Goal: Information Seeking & Learning: Learn about a topic

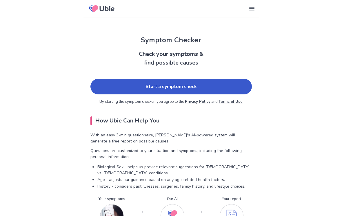
click at [175, 86] on link "Start a symptom check" at bounding box center [171, 87] width 162 height 16
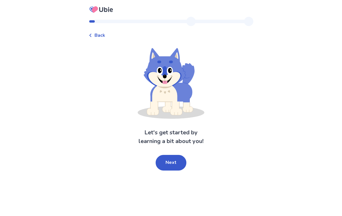
click at [172, 162] on button "Next" at bounding box center [171, 163] width 31 height 16
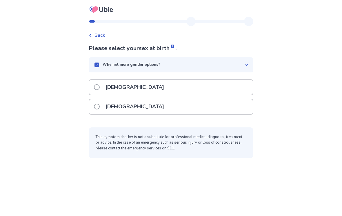
click at [184, 105] on div "[DEMOGRAPHIC_DATA]" at bounding box center [171, 106] width 164 height 15
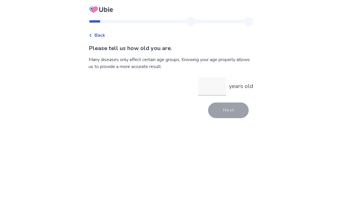
click at [211, 87] on input "years old" at bounding box center [212, 86] width 28 height 19
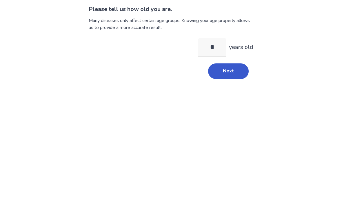
type input "**"
click at [228, 103] on button "Next" at bounding box center [228, 111] width 41 height 16
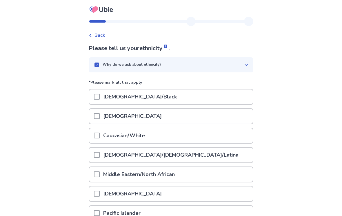
click at [199, 135] on div "Caucasian/White" at bounding box center [171, 135] width 164 height 15
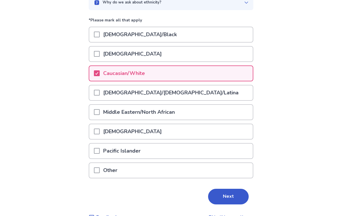
scroll to position [67, 0]
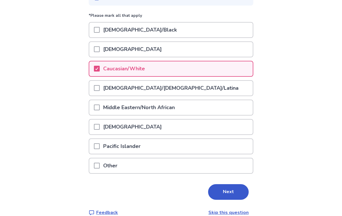
click at [225, 189] on button "Next" at bounding box center [228, 192] width 41 height 16
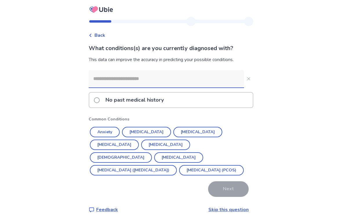
click at [112, 131] on button "Anxiety" at bounding box center [105, 132] width 30 height 10
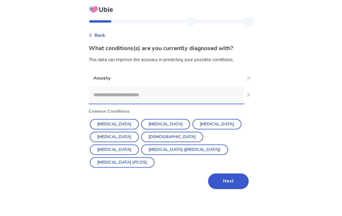
click at [194, 123] on button "Diabetes" at bounding box center [217, 124] width 49 height 10
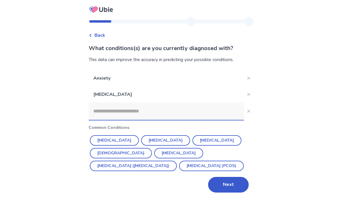
click at [247, 92] on button "Close" at bounding box center [248, 94] width 9 height 9
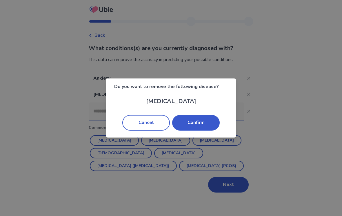
click at [152, 122] on button "Cancel" at bounding box center [146, 123] width 48 height 16
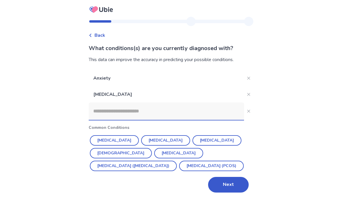
click at [248, 93] on button "Close" at bounding box center [248, 94] width 9 height 9
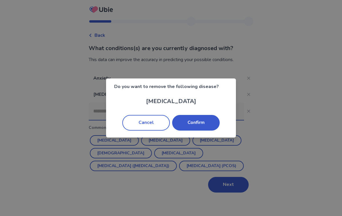
click at [198, 121] on button "Confirm" at bounding box center [196, 123] width 48 height 16
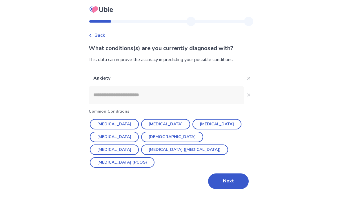
click at [154, 124] on button "Depression" at bounding box center [165, 124] width 49 height 10
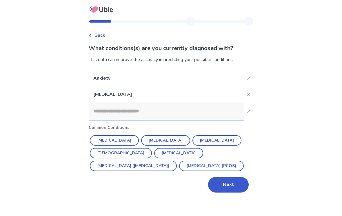
click at [229, 179] on button "Next" at bounding box center [228, 185] width 41 height 16
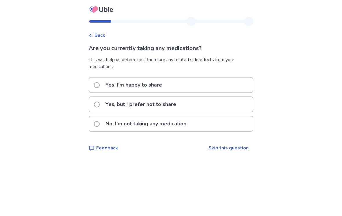
click at [105, 104] on label "Yes, but I prefer not to share" at bounding box center [137, 104] width 86 height 15
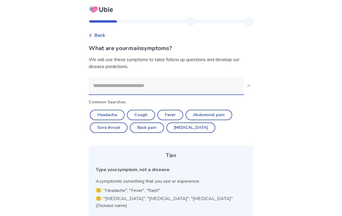
click at [171, 85] on input at bounding box center [166, 85] width 155 height 17
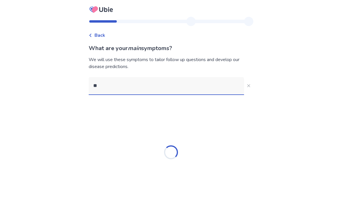
type input "*"
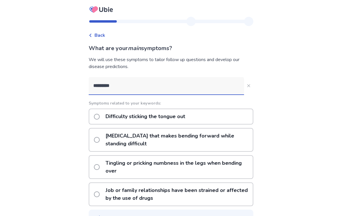
type input "*********"
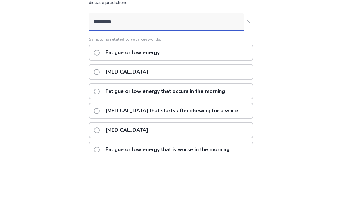
click at [100, 114] on span at bounding box center [97, 117] width 6 height 6
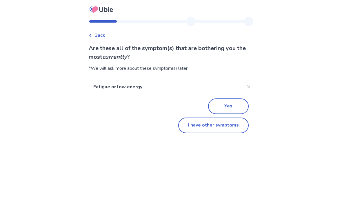
click at [229, 104] on button "Yes" at bounding box center [228, 107] width 41 height 16
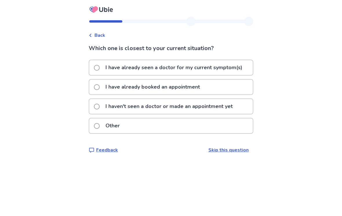
click at [100, 106] on span at bounding box center [97, 107] width 6 height 6
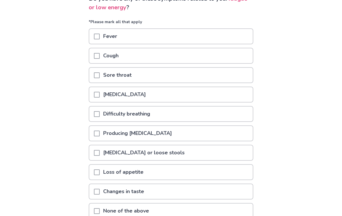
scroll to position [58, 0]
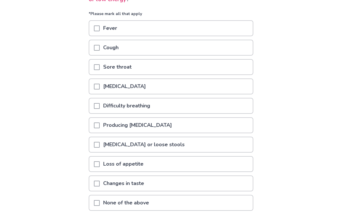
click at [155, 164] on div "Loss of appetite" at bounding box center [171, 164] width 164 height 15
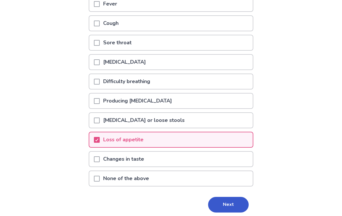
scroll to position [95, 0]
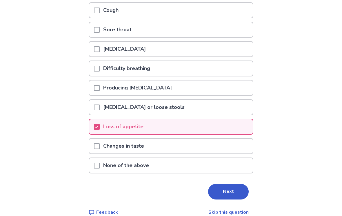
click at [227, 187] on button "Next" at bounding box center [228, 192] width 41 height 16
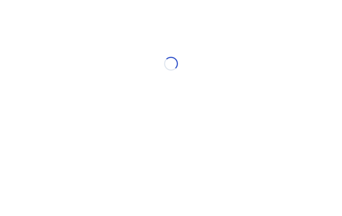
scroll to position [0, 0]
select select "*"
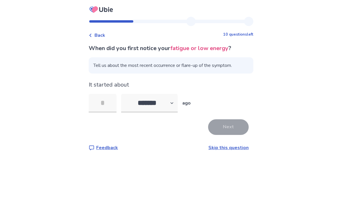
click at [109, 103] on input "tel" at bounding box center [103, 103] width 28 height 19
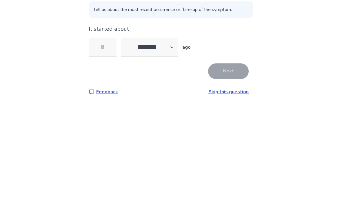
type input "*"
click at [228, 119] on button "Next" at bounding box center [228, 127] width 41 height 16
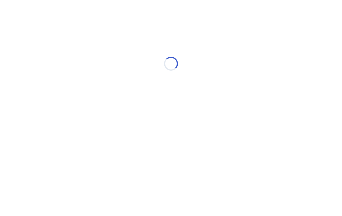
select select "*"
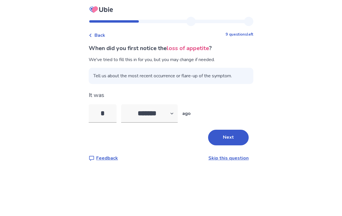
click at [228, 134] on button "Next" at bounding box center [228, 138] width 41 height 16
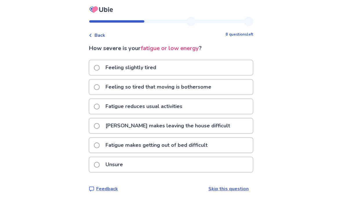
click at [100, 144] on span at bounding box center [97, 146] width 6 height 6
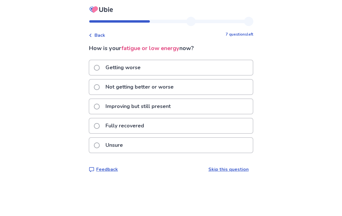
click at [100, 86] on span at bounding box center [97, 87] width 6 height 6
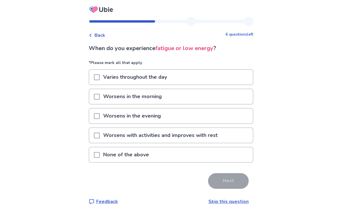
click at [100, 77] on span at bounding box center [97, 78] width 6 height 6
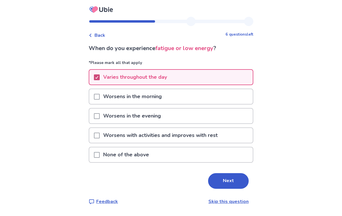
click at [228, 180] on button "Next" at bounding box center [228, 181] width 41 height 16
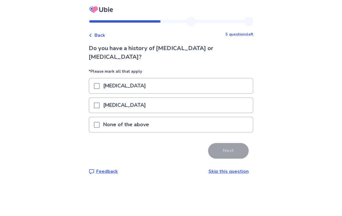
click at [100, 122] on span at bounding box center [97, 125] width 6 height 6
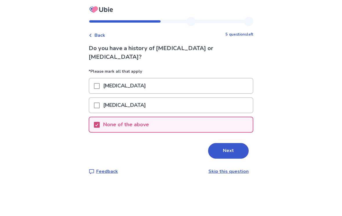
click at [231, 143] on button "Next" at bounding box center [228, 151] width 41 height 16
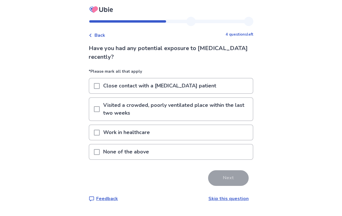
click at [100, 151] on span at bounding box center [97, 152] width 6 height 6
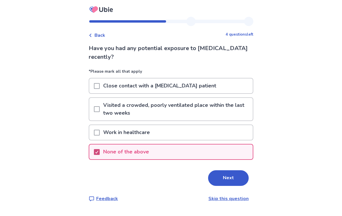
click at [229, 177] on button "Next" at bounding box center [228, 179] width 41 height 16
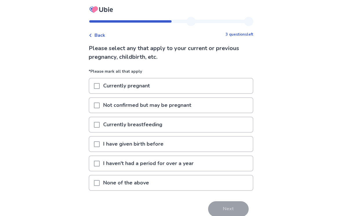
click at [100, 181] on span at bounding box center [97, 183] width 6 height 6
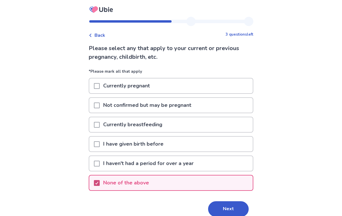
click at [231, 206] on button "Next" at bounding box center [228, 210] width 41 height 16
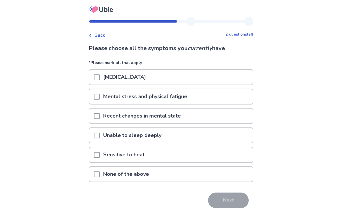
click at [100, 172] on span at bounding box center [97, 175] width 6 height 6
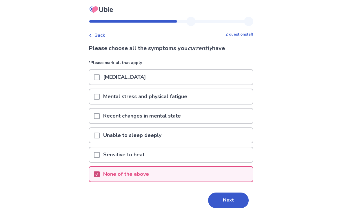
click at [230, 198] on button "Next" at bounding box center [228, 201] width 41 height 16
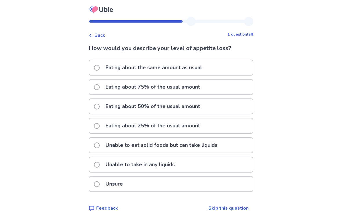
click at [103, 124] on label "Eating about 25% of the usual amount" at bounding box center [149, 126] width 110 height 15
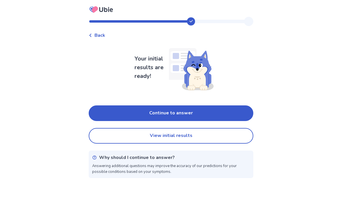
click at [177, 113] on button "Continue to answer" at bounding box center [171, 114] width 165 height 16
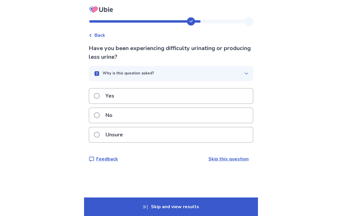
click at [166, 112] on div "No" at bounding box center [171, 115] width 164 height 15
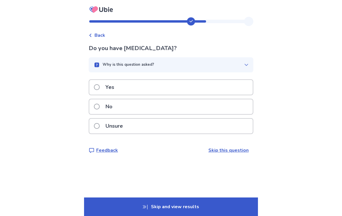
click at [181, 105] on div "No" at bounding box center [171, 106] width 164 height 15
click at [185, 106] on div "No" at bounding box center [171, 106] width 164 height 15
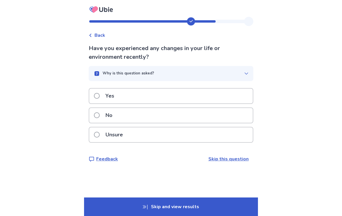
click at [184, 115] on div "No" at bounding box center [171, 115] width 164 height 15
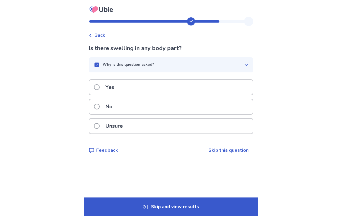
click at [186, 87] on div "Yes" at bounding box center [171, 87] width 164 height 15
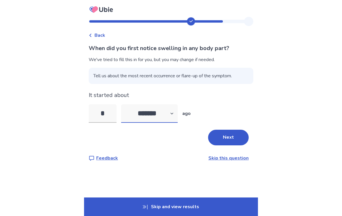
click at [178, 113] on select "******* ****** ******* ******** *******" at bounding box center [149, 113] width 57 height 19
select select "*"
click at [224, 134] on button "Next" at bounding box center [228, 138] width 41 height 16
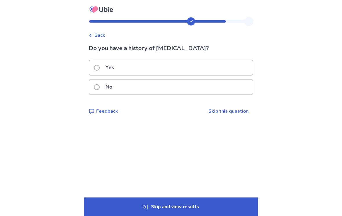
click at [198, 88] on div "No" at bounding box center [171, 87] width 164 height 15
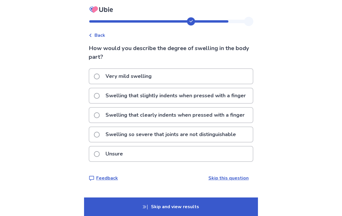
click at [191, 76] on div "Very mild swelling" at bounding box center [171, 76] width 164 height 15
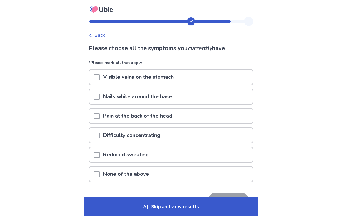
click at [189, 115] on div "Pain at the back of the head" at bounding box center [171, 116] width 164 height 15
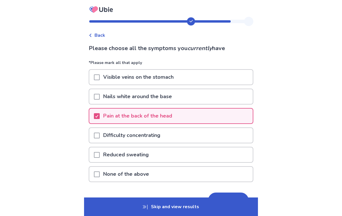
click at [184, 131] on div "Difficulty concentrating" at bounding box center [171, 135] width 164 height 15
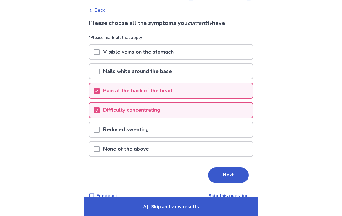
scroll to position [27, 0]
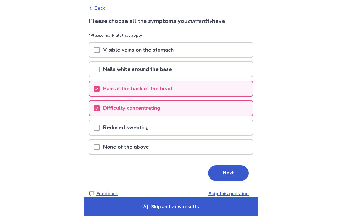
click at [224, 171] on button "Next" at bounding box center [228, 174] width 41 height 16
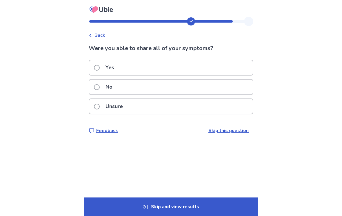
click at [195, 103] on div "Unsure" at bounding box center [171, 106] width 164 height 15
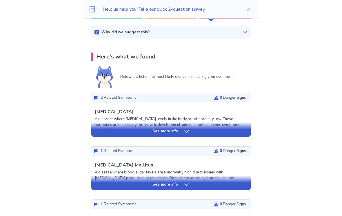
scroll to position [90, 0]
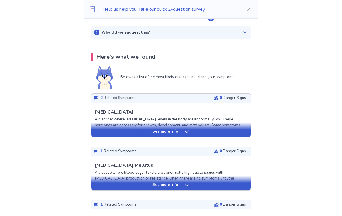
click at [189, 132] on icon at bounding box center [187, 132] width 6 height 6
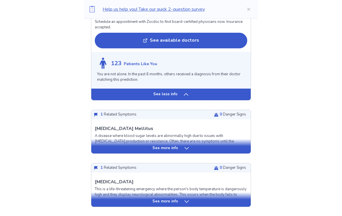
scroll to position [578, 0]
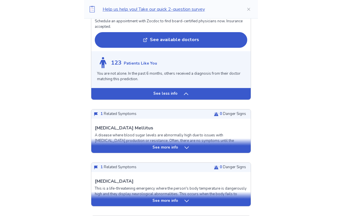
click at [188, 145] on icon at bounding box center [187, 148] width 6 height 6
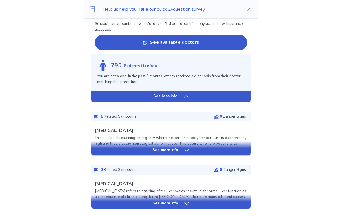
scroll to position [1059, 0]
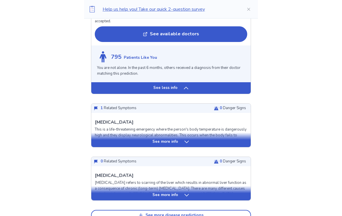
click at [189, 193] on div "See more info" at bounding box center [171, 196] width 160 height 6
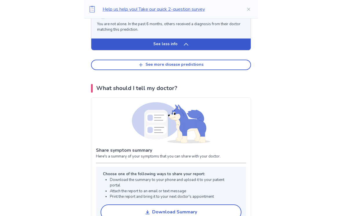
scroll to position [1644, 0]
